Goal: Check status: Check status

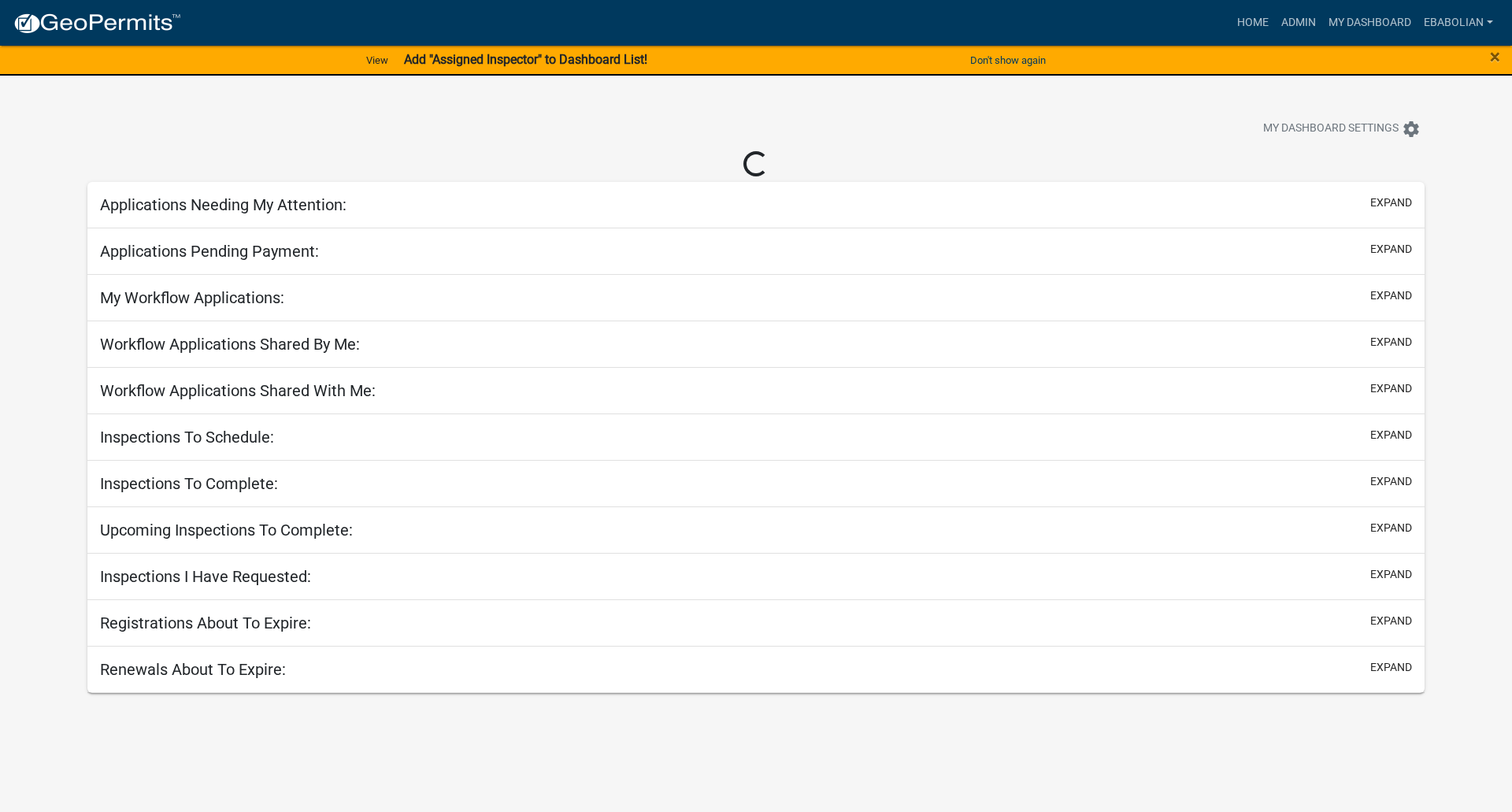
select select "3: 100"
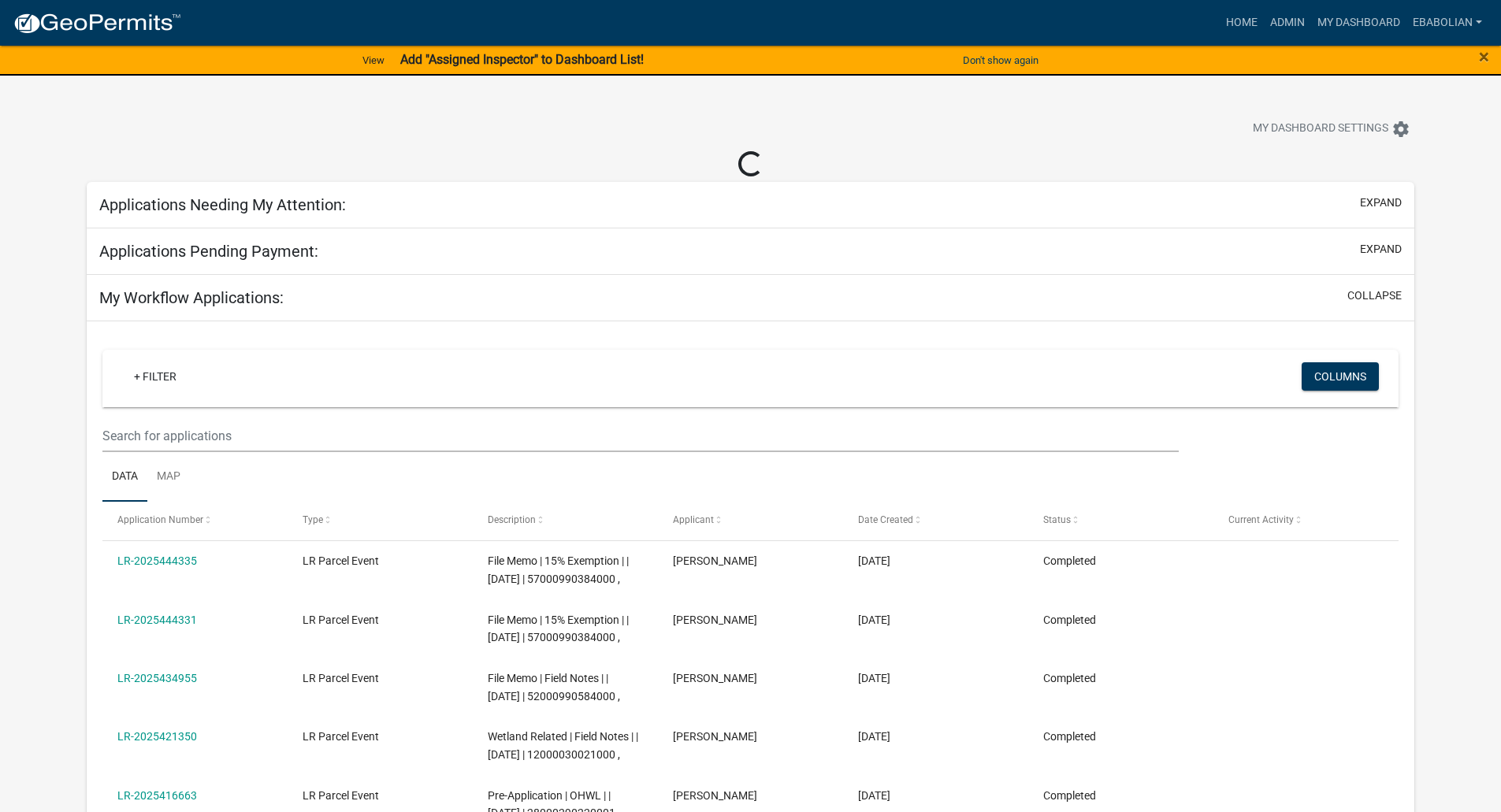
select select "3: 100"
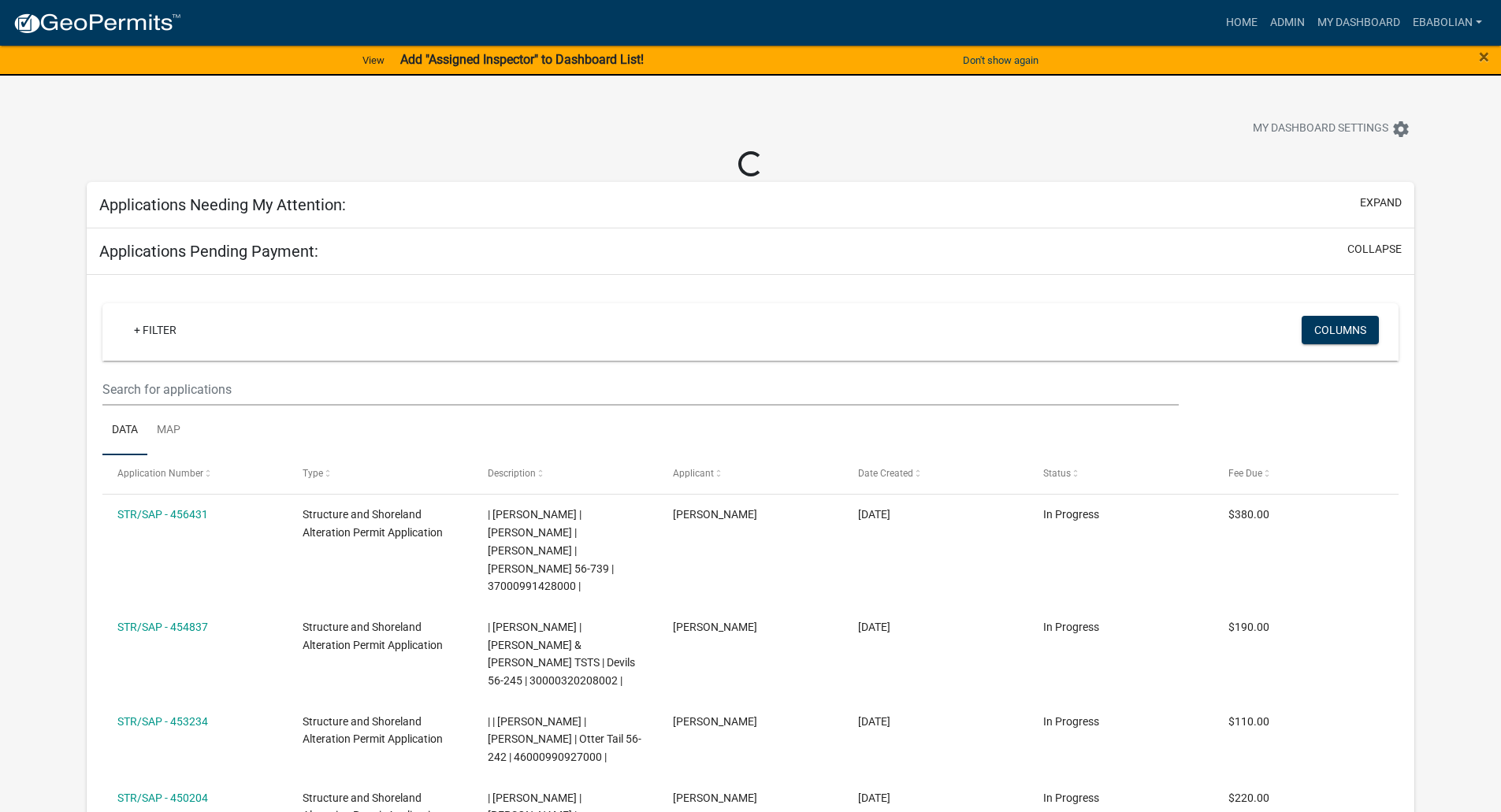
select select "3: 100"
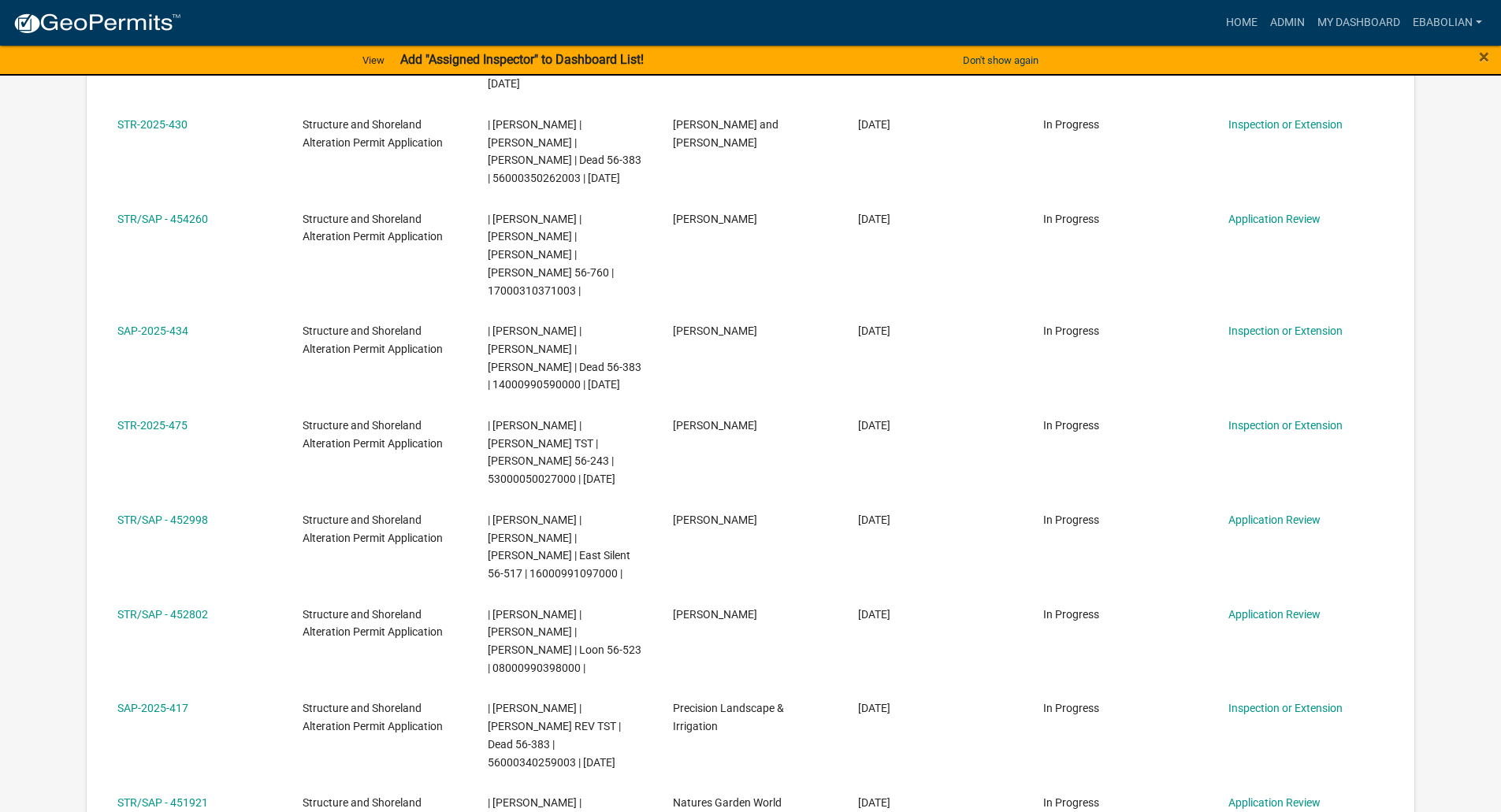
scroll to position [2048, 0]
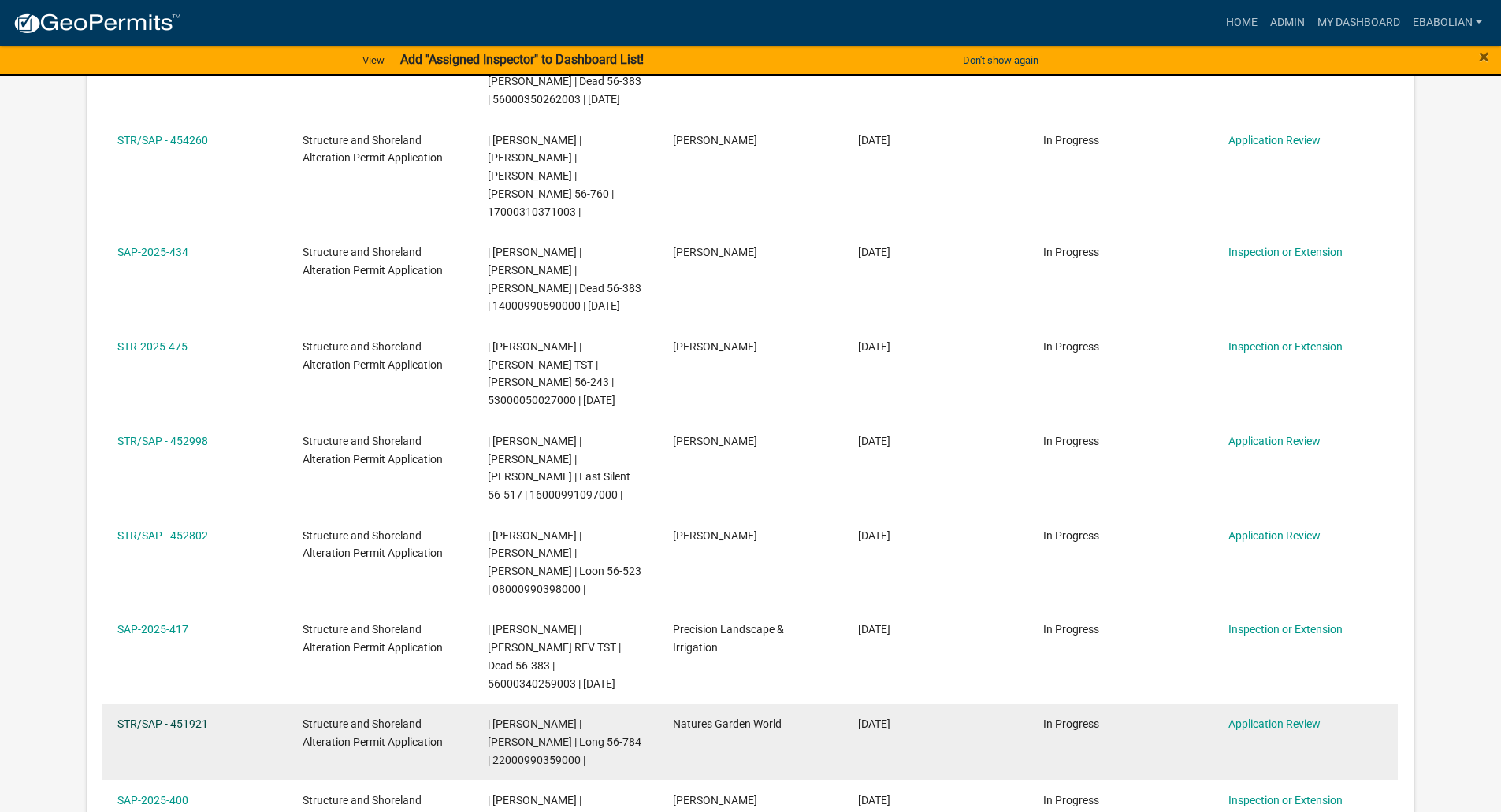
click at [192, 718] on link "STR/SAP - 451921" at bounding box center [162, 723] width 91 height 12
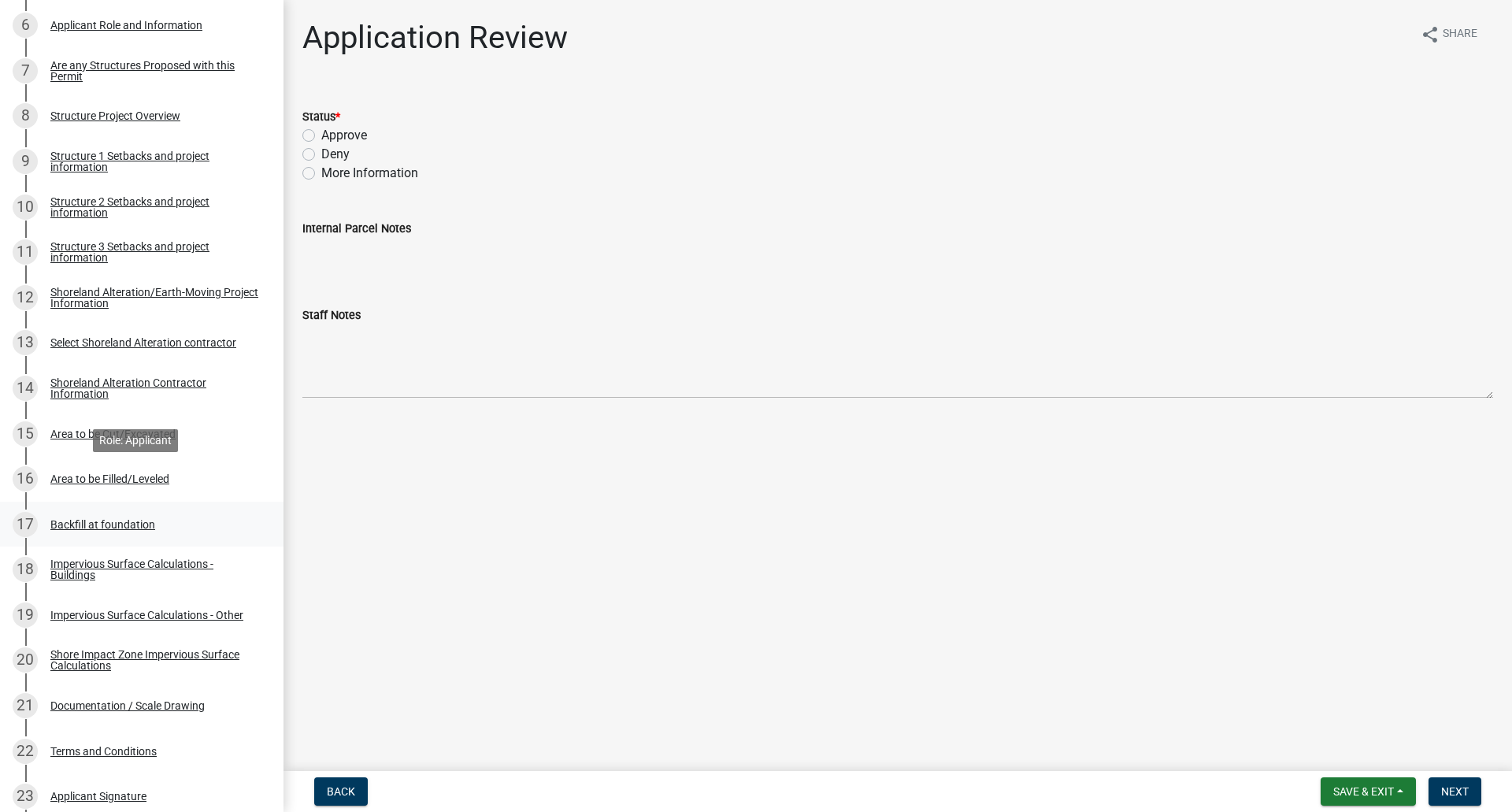
scroll to position [630, 0]
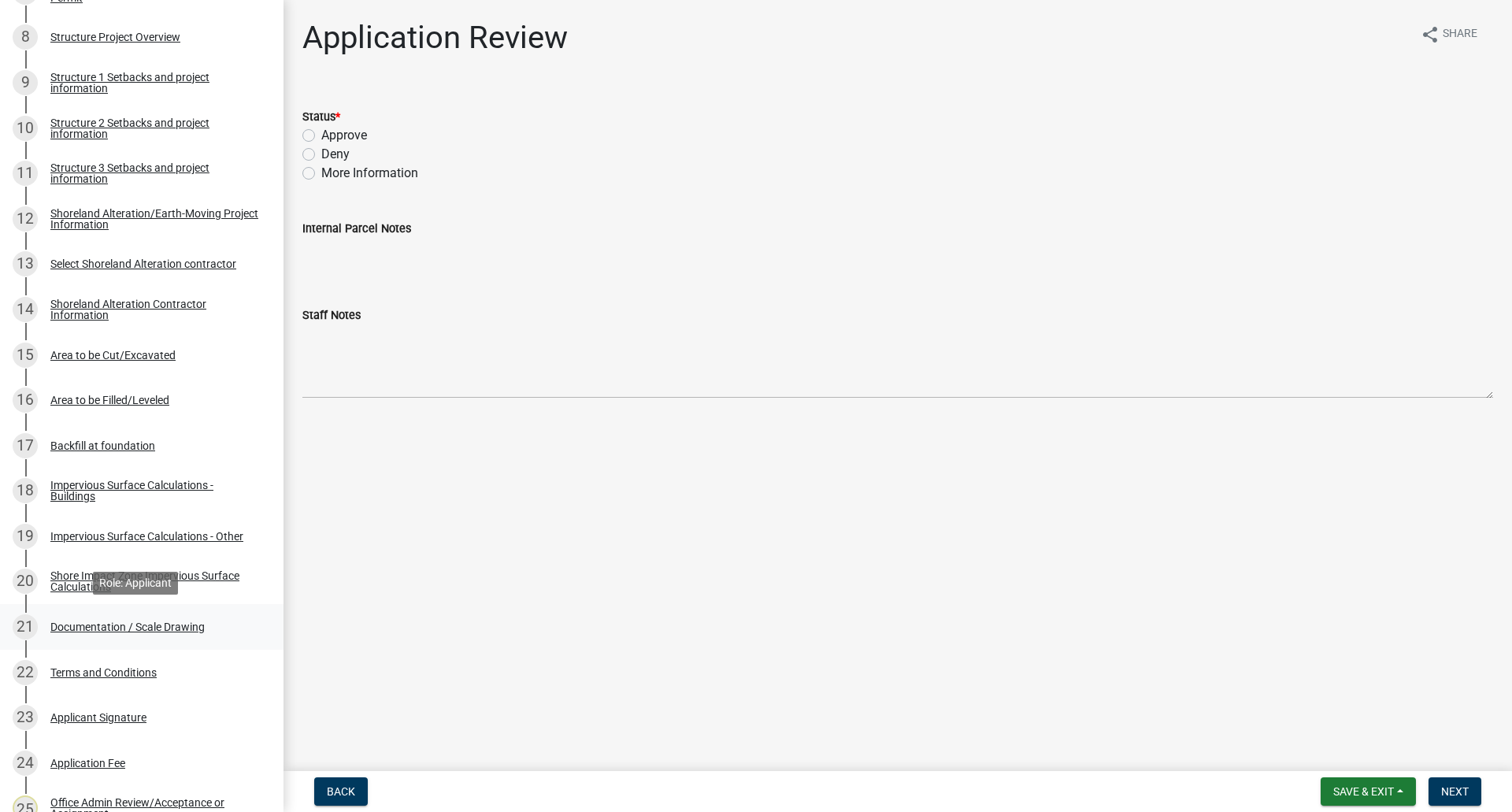
click at [185, 629] on div "Documentation / Scale Drawing" at bounding box center [128, 627] width 154 height 11
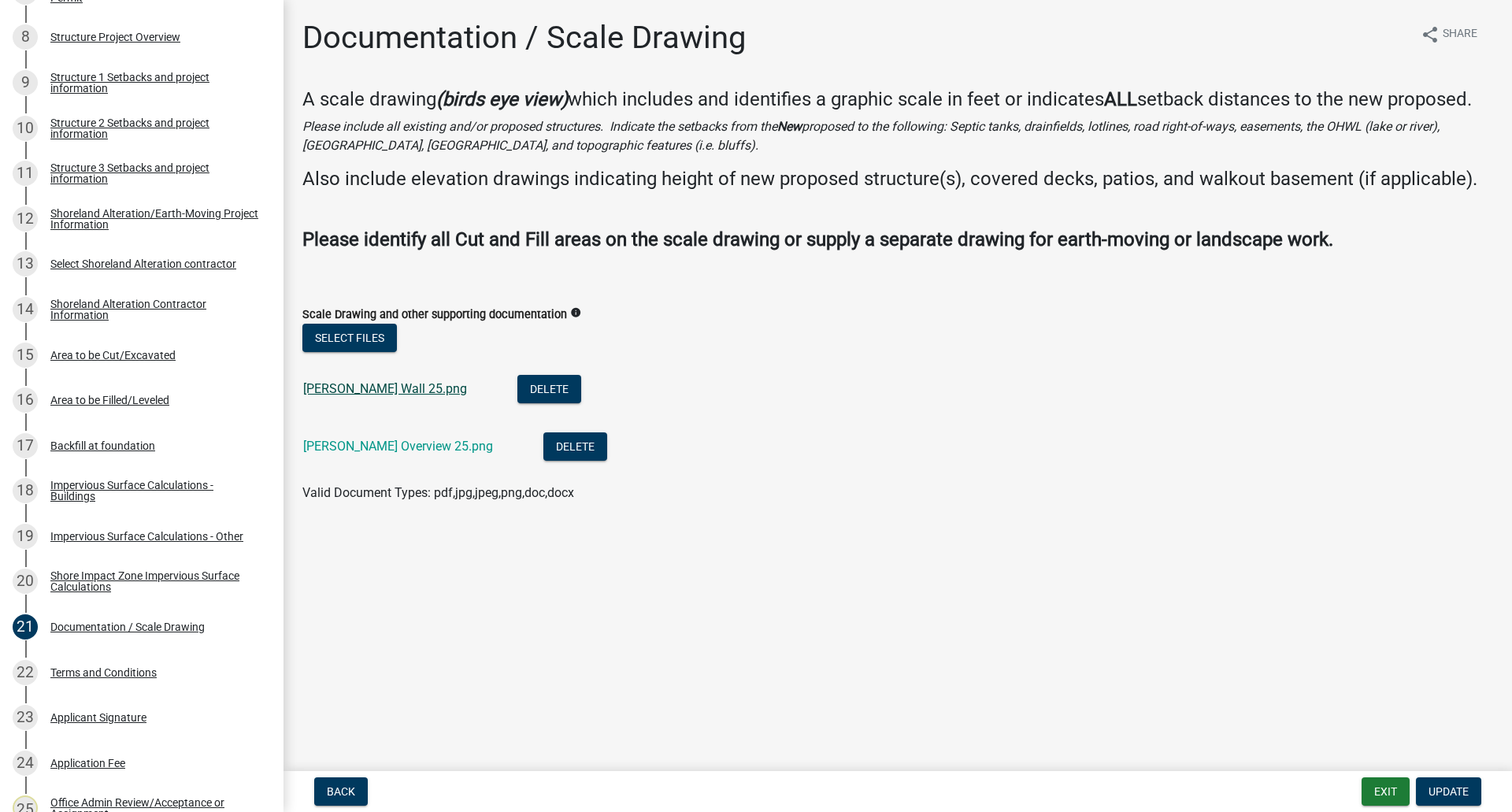
click at [347, 391] on link "[PERSON_NAME] Wall 25.png" at bounding box center [385, 389] width 164 height 15
click at [390, 445] on link "[PERSON_NAME] Overview 25.png" at bounding box center [397, 446] width 190 height 15
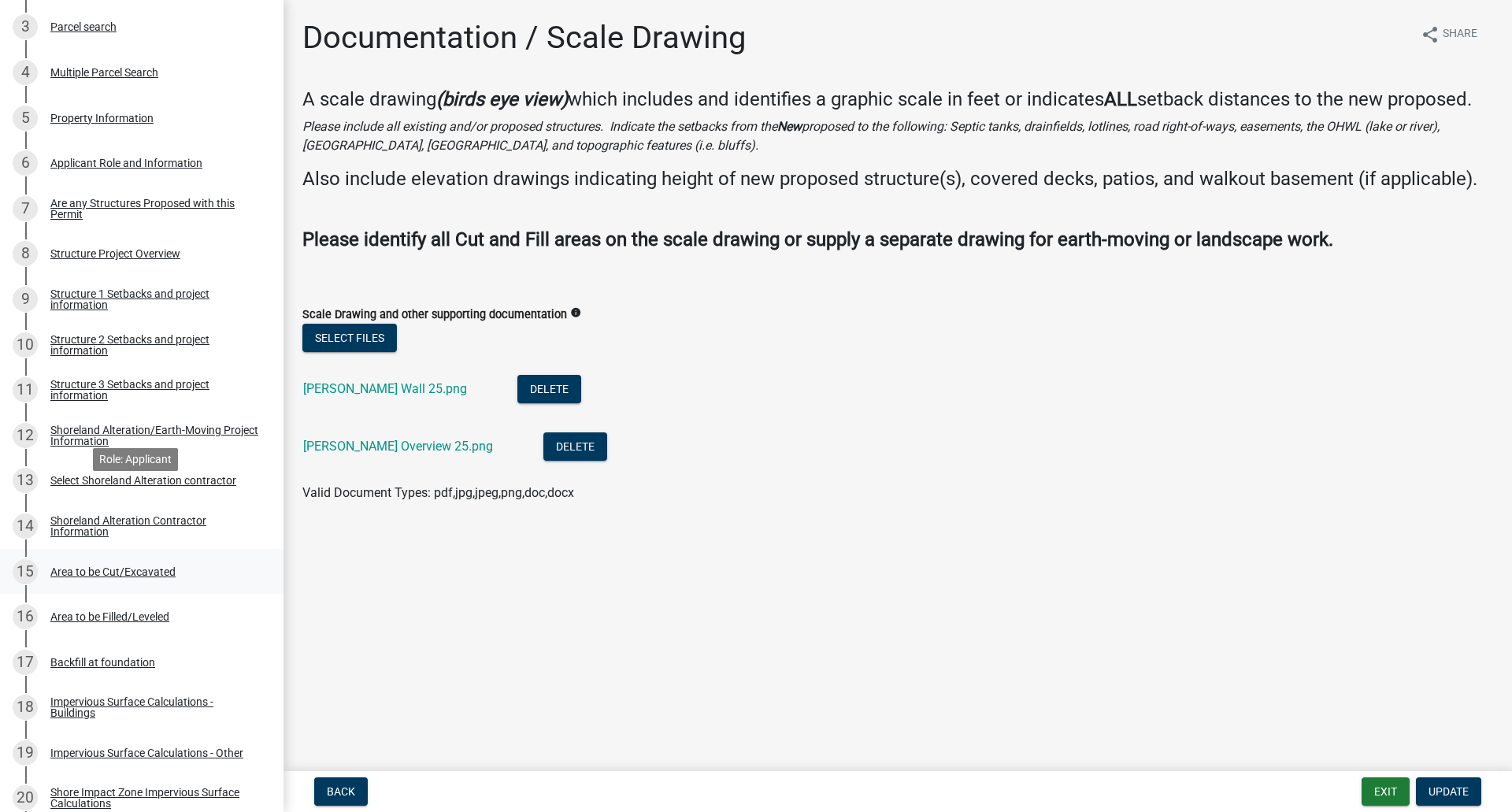
scroll to position [394, 0]
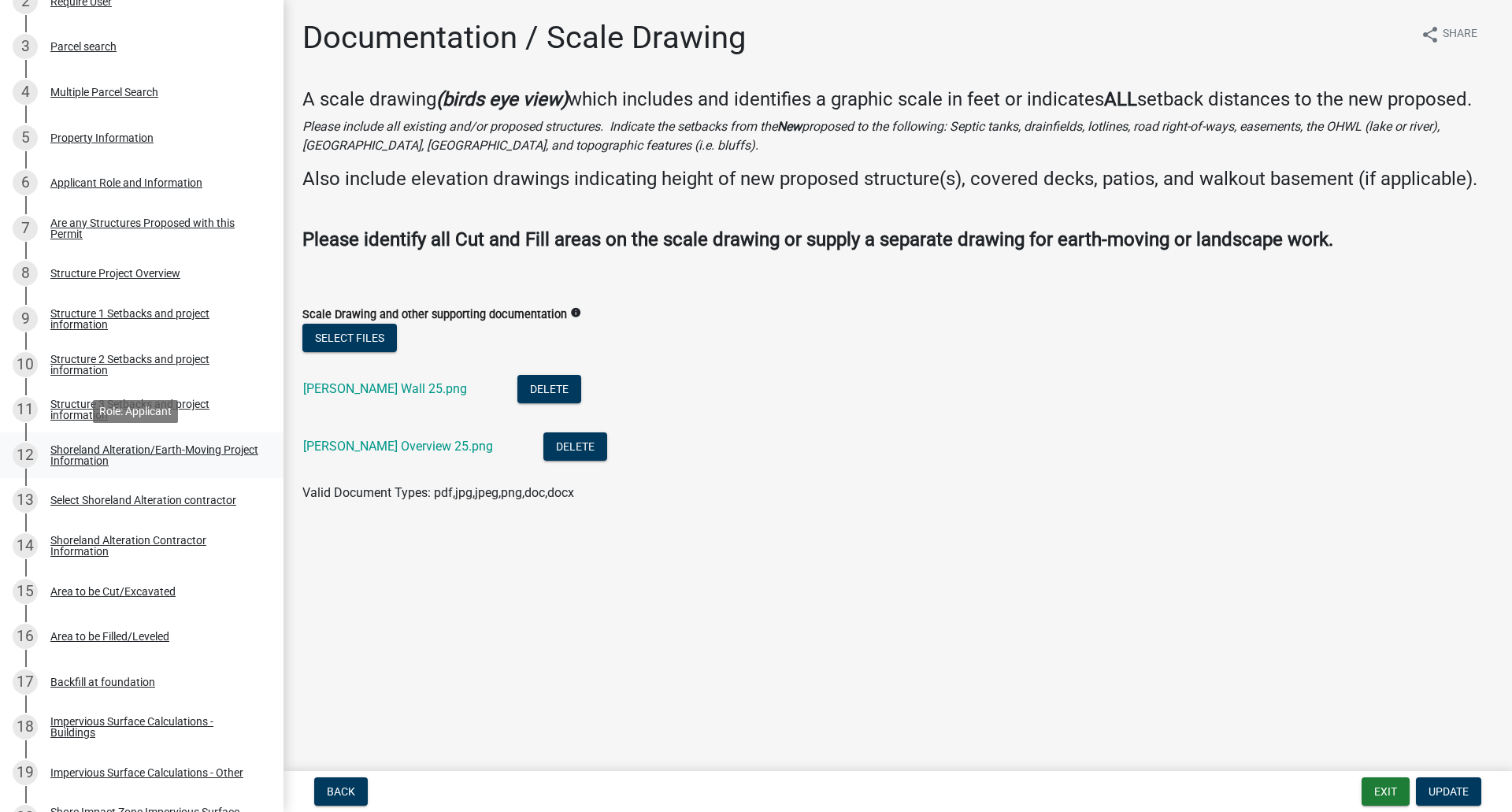
click at [84, 452] on div "Shoreland Alteration/Earth-Moving Project Information" at bounding box center [154, 455] width 208 height 22
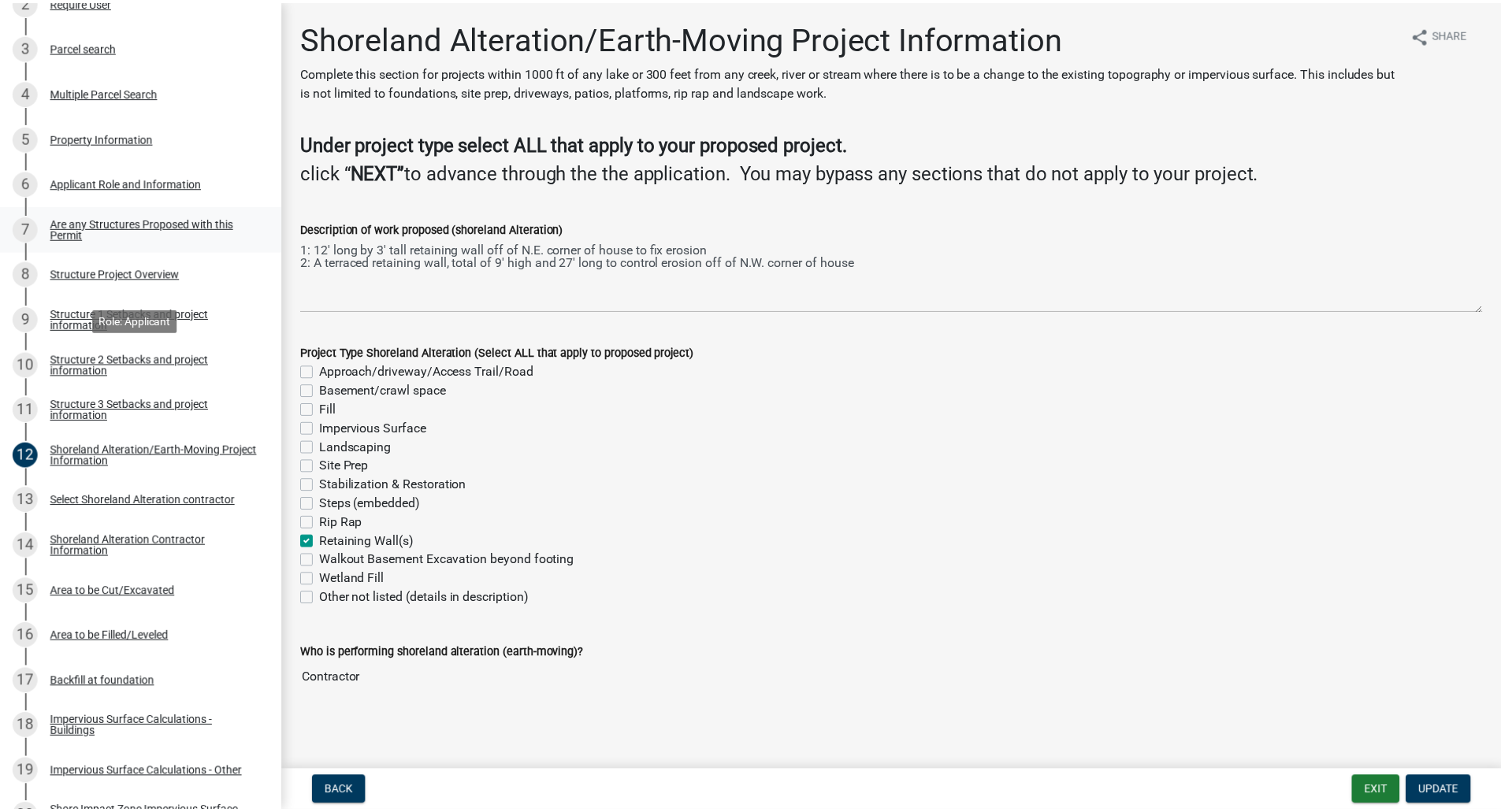
scroll to position [0, 0]
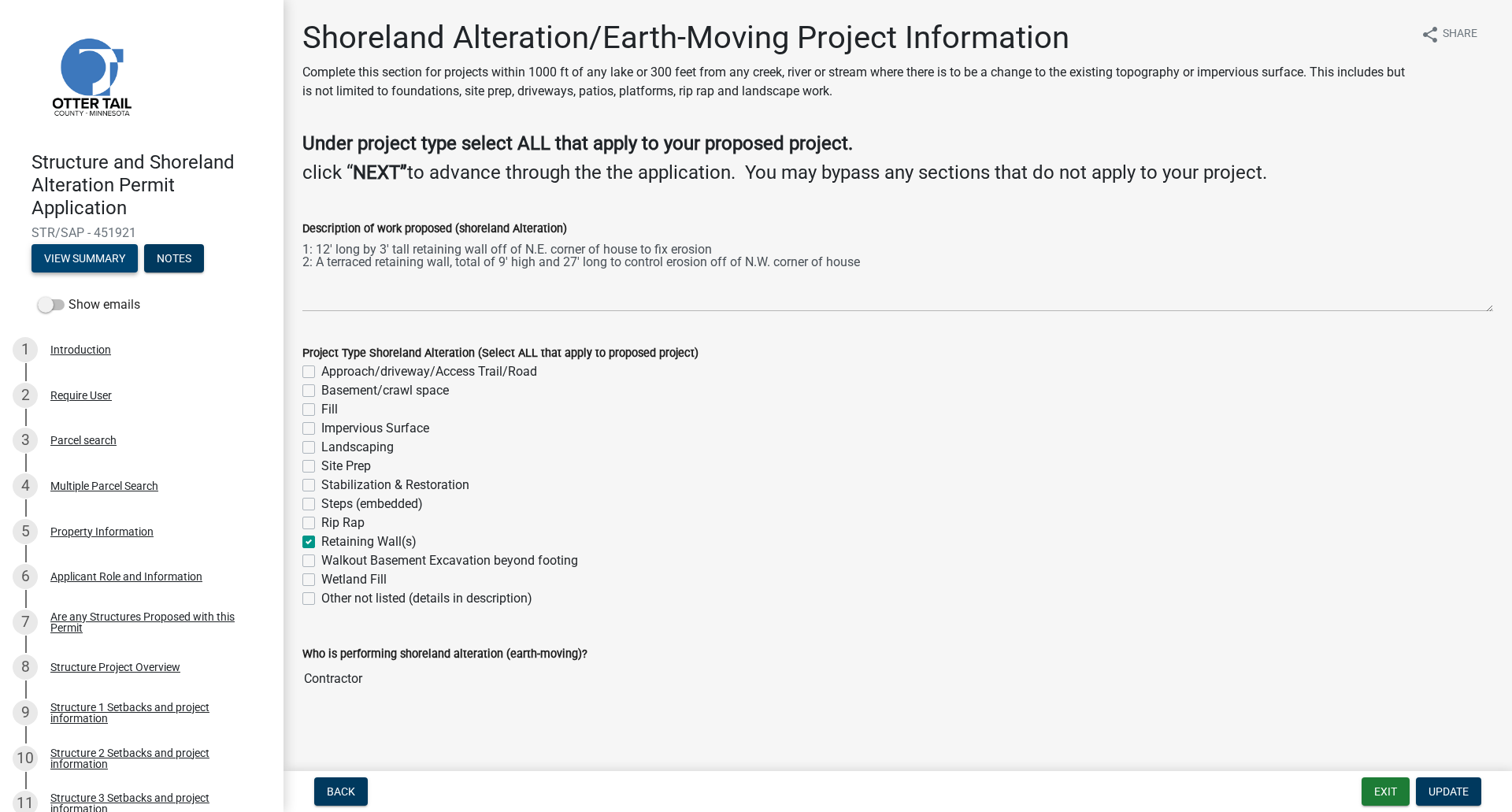
click at [91, 262] on button "View Summary" at bounding box center [85, 258] width 107 height 29
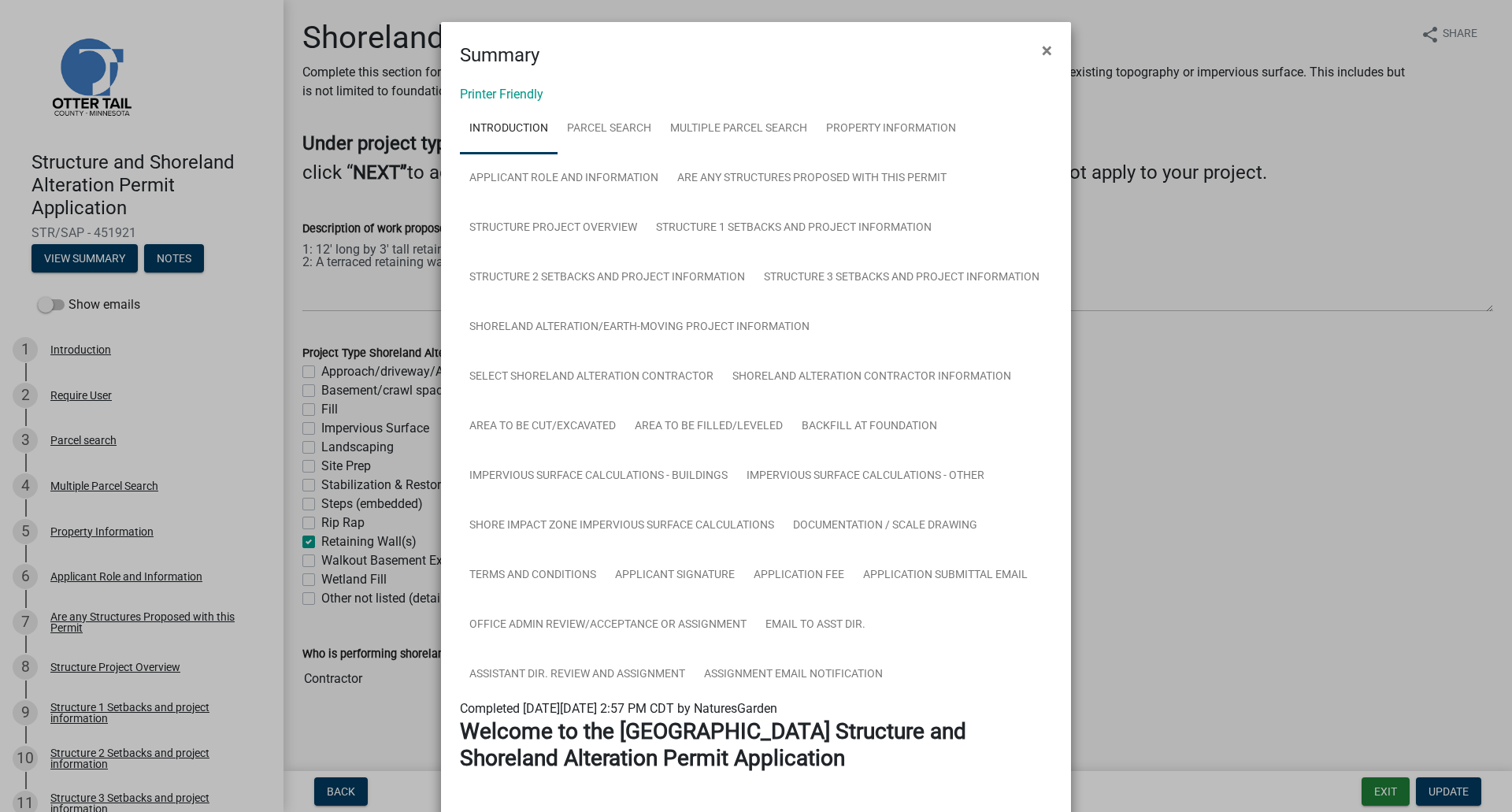
click at [514, 95] on link "Printer Friendly" at bounding box center [502, 94] width 84 height 15
click at [1041, 48] on span "×" at bounding box center [1046, 50] width 10 height 22
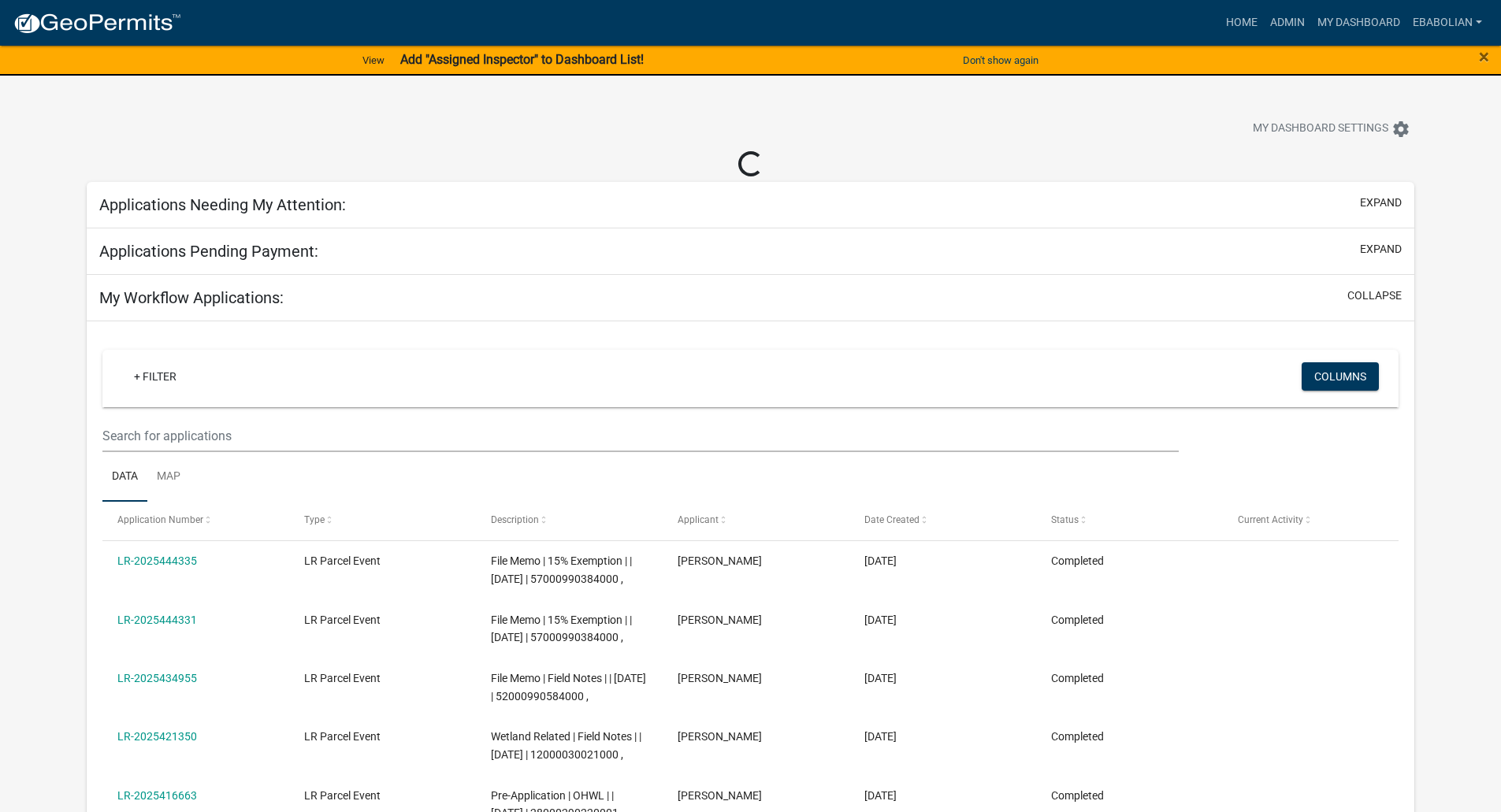
select select "3: 100"
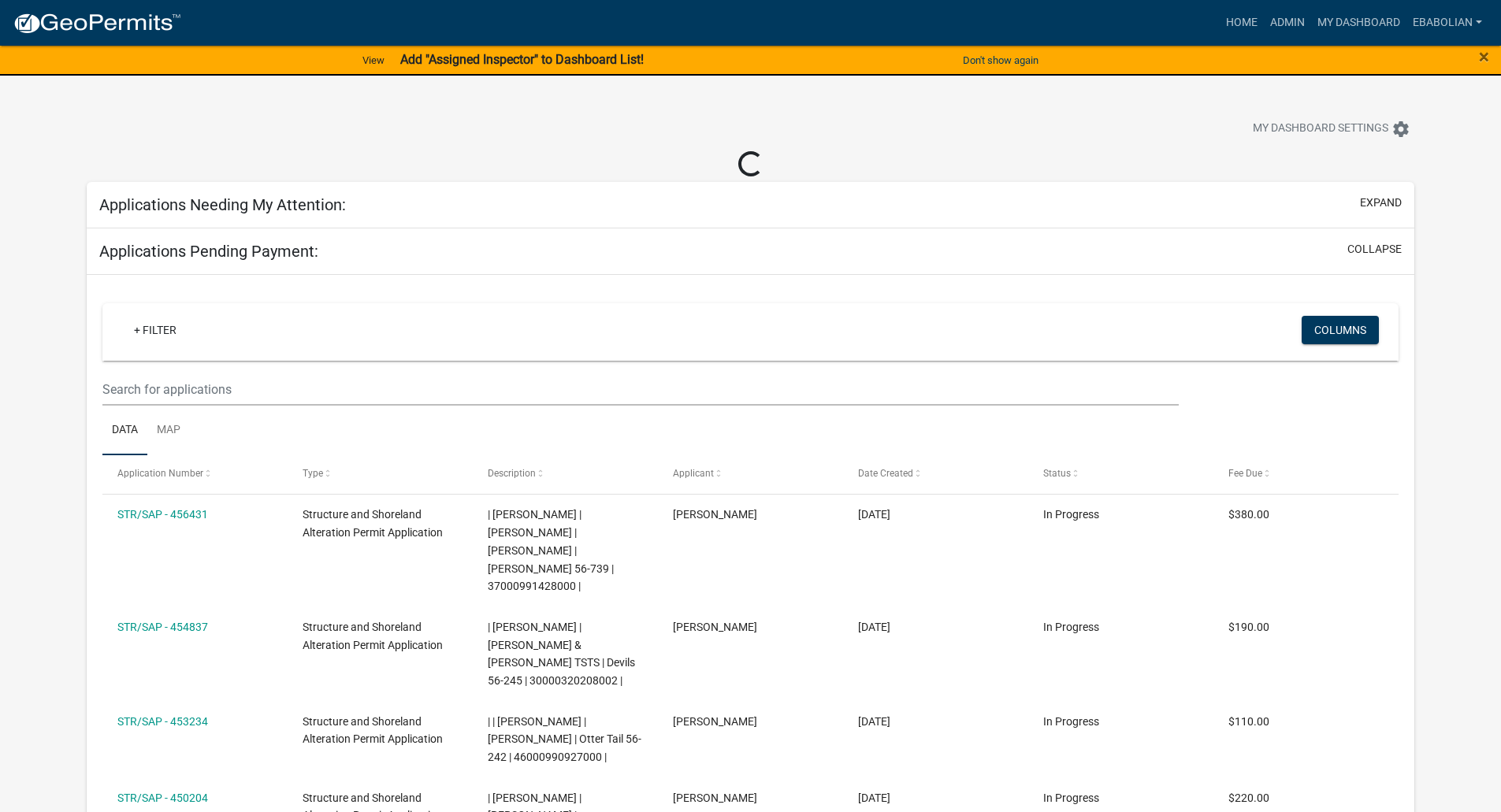
select select "3: 100"
